Goal: Task Accomplishment & Management: Manage account settings

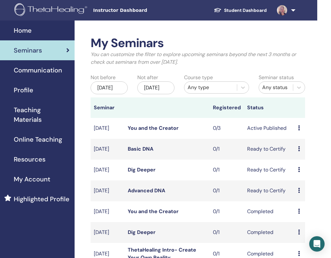
scroll to position [1, 28]
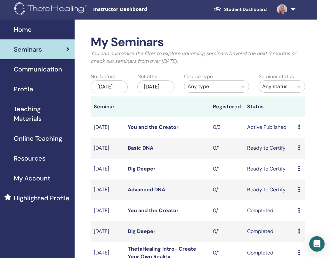
click at [28, 29] on span "Home" at bounding box center [23, 30] width 18 height 10
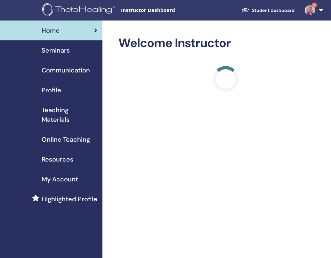
click at [310, 12] on img at bounding box center [310, 10] width 10 height 10
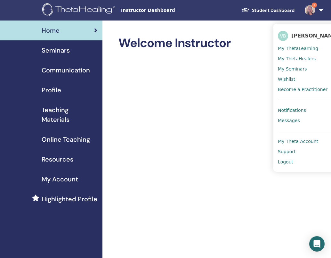
click at [288, 109] on span "Notifications" at bounding box center [292, 110] width 28 height 6
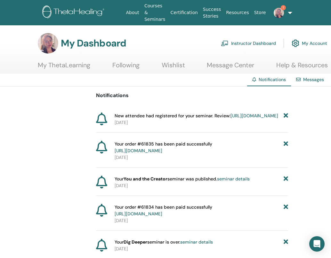
scroll to position [0, 7]
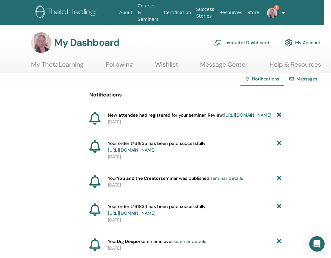
click at [274, 7] on span "1" at bounding box center [276, 7] width 5 height 5
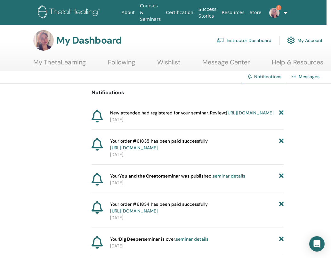
scroll to position [0, 4]
